Goal: Task Accomplishment & Management: Manage account settings

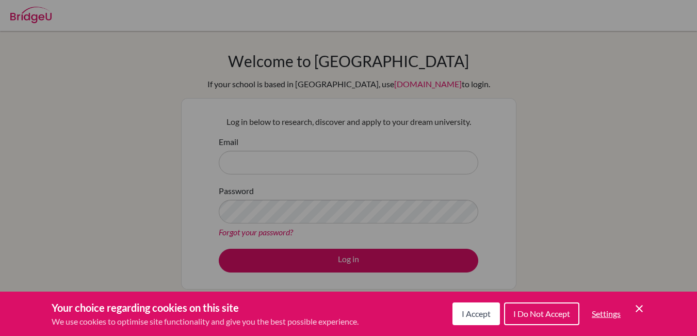
click at [469, 323] on button "I Accept" at bounding box center [475, 313] width 47 height 23
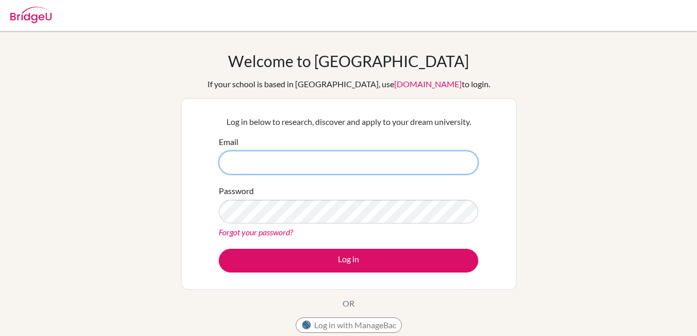
click at [400, 157] on input "Email" at bounding box center [348, 163] width 259 height 24
click at [424, 158] on input "Email" at bounding box center [348, 163] width 259 height 24
type input "4012aditya@dpsi.ac.in"
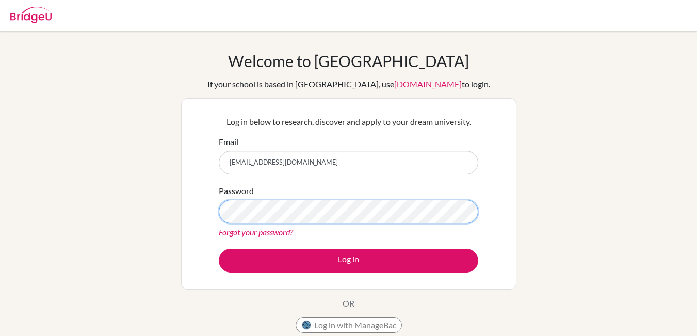
click at [219, 249] on button "Log in" at bounding box center [348, 261] width 259 height 24
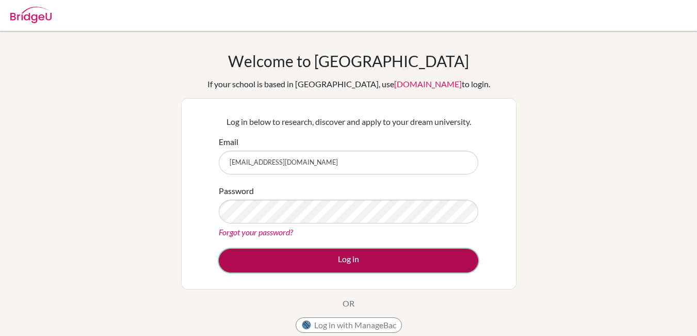
click at [323, 261] on button "Log in" at bounding box center [348, 261] width 259 height 24
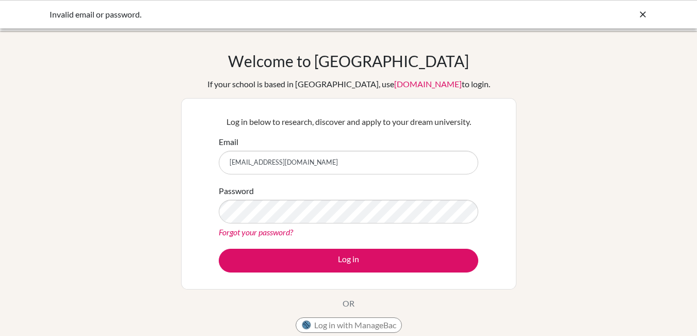
click at [268, 234] on link "Forgot your password?" at bounding box center [256, 232] width 74 height 10
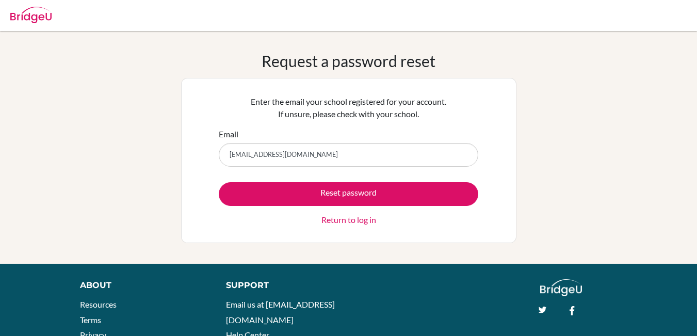
type input "[EMAIL_ADDRESS][DOMAIN_NAME]"
click at [219, 182] on button "Reset password" at bounding box center [348, 194] width 259 height 24
